Goal: Information Seeking & Learning: Learn about a topic

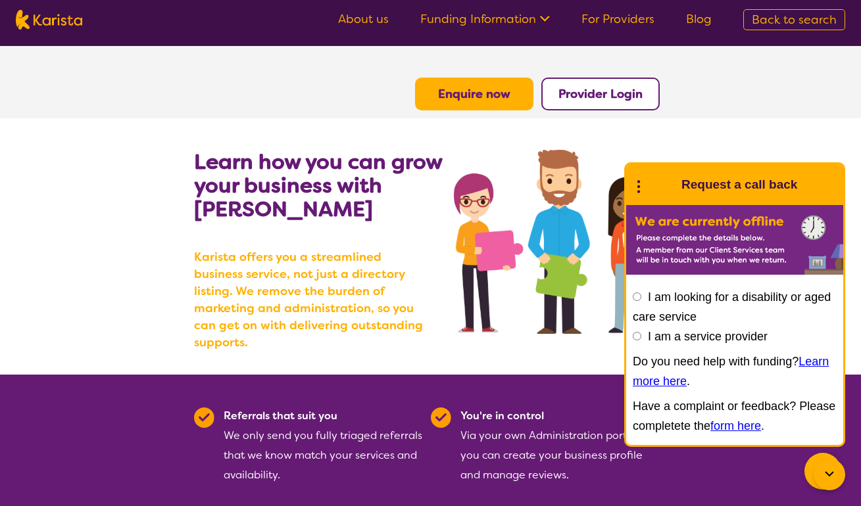
click at [611, 19] on link "For Providers" at bounding box center [617, 19] width 73 height 16
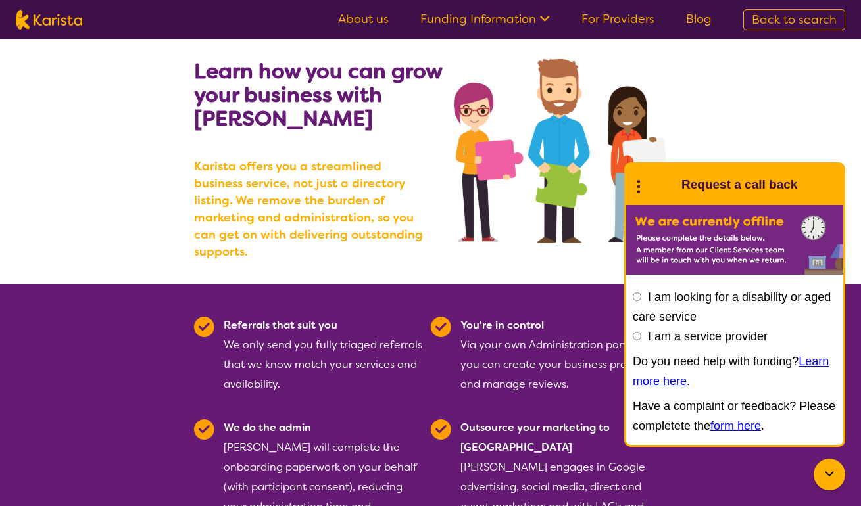
scroll to position [93, 0]
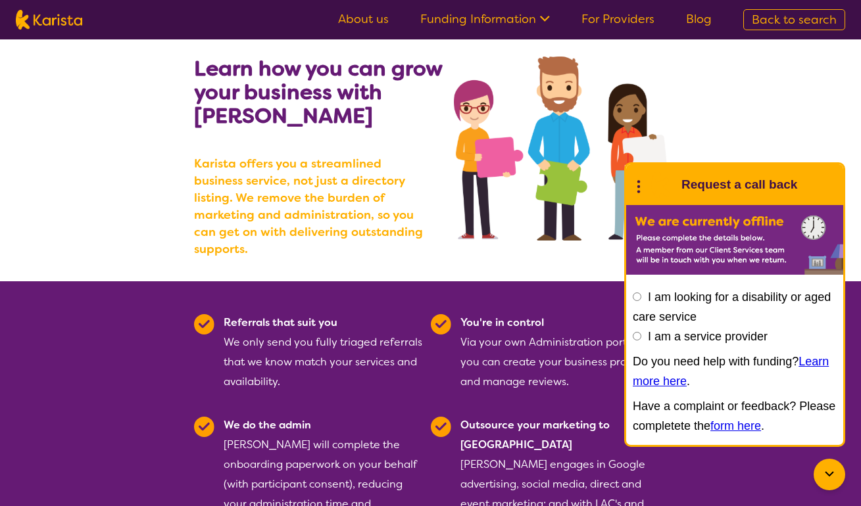
click at [822, 471] on icon at bounding box center [829, 475] width 16 height 16
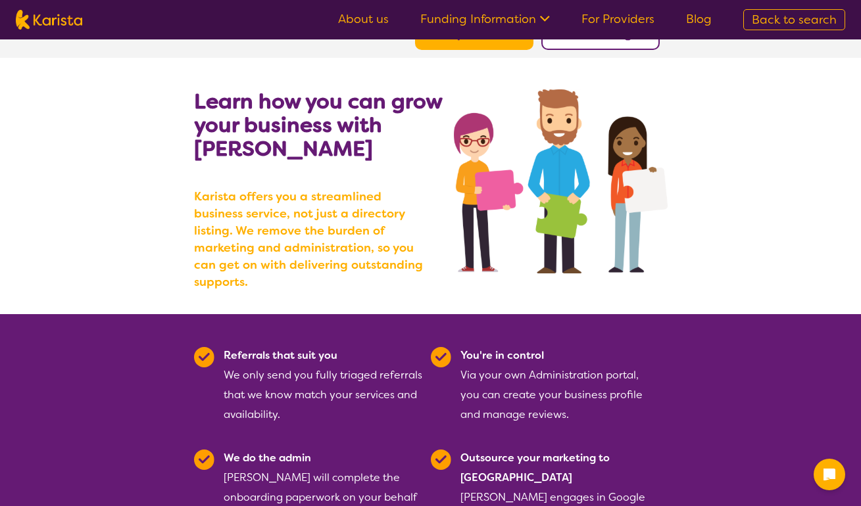
scroll to position [0, 0]
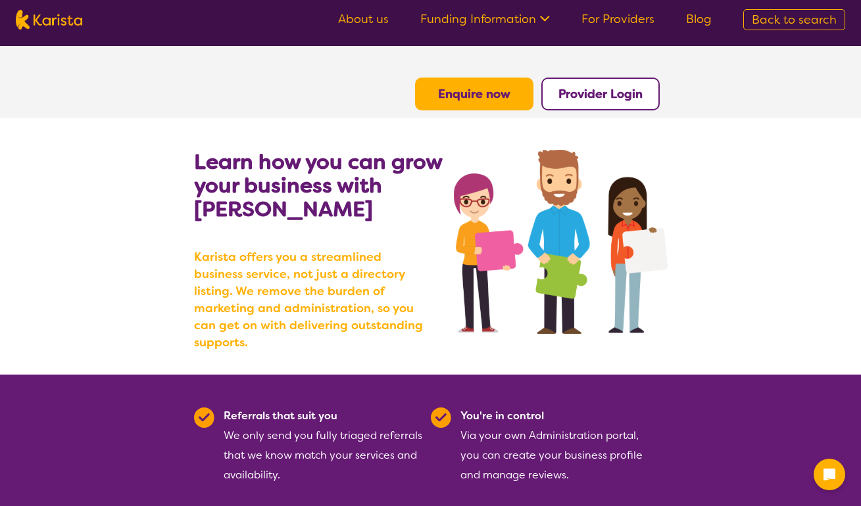
click at [549, 22] on icon at bounding box center [543, 18] width 14 height 14
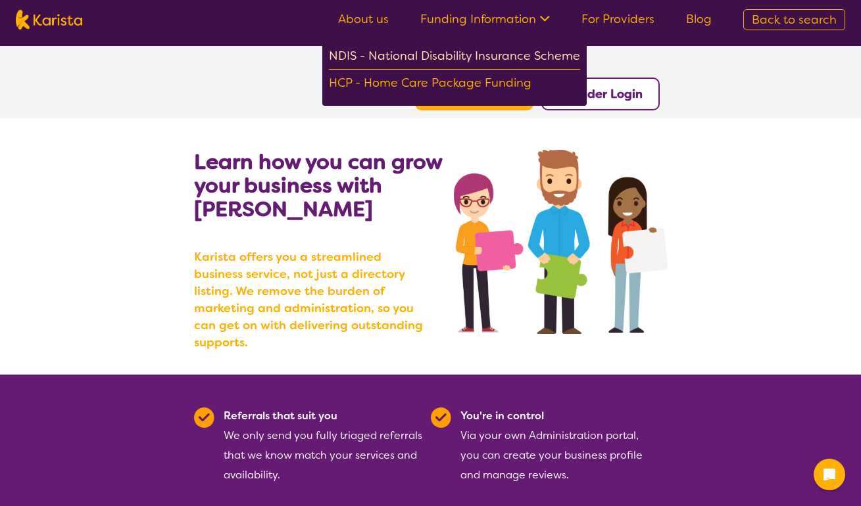
click at [535, 56] on div "NDIS - National Disability Insurance Scheme" at bounding box center [454, 58] width 251 height 24
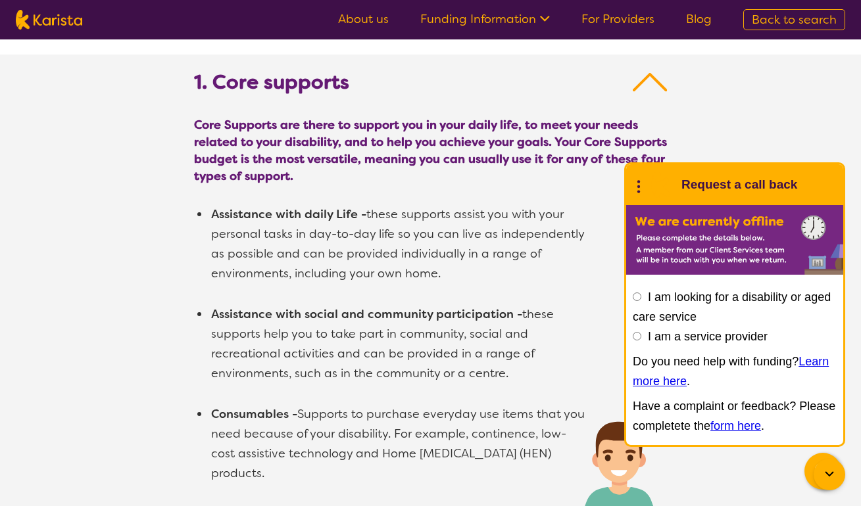
scroll to position [822, 0]
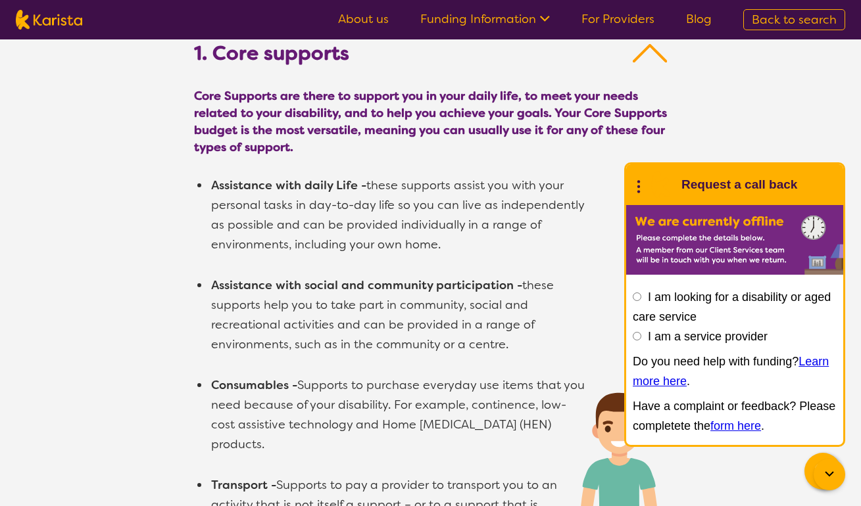
click at [825, 477] on icon at bounding box center [829, 475] width 16 height 16
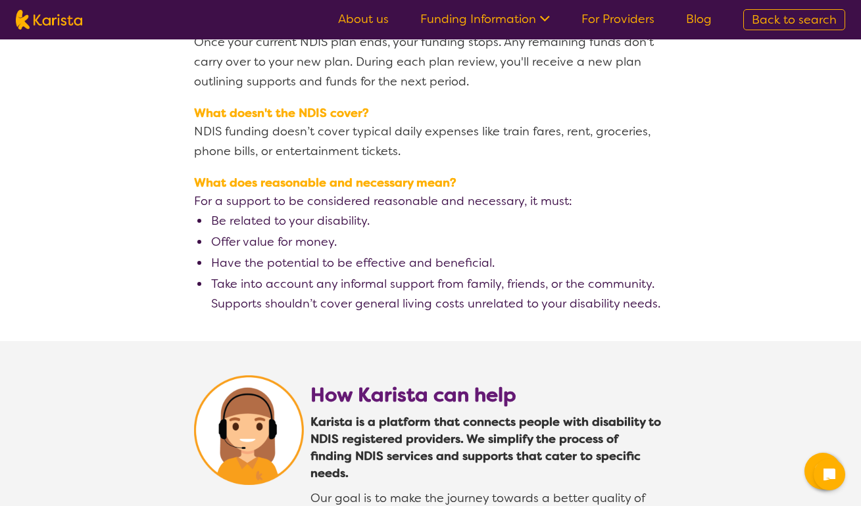
scroll to position [2389, 0]
